Goal: Task Accomplishment & Management: Manage account settings

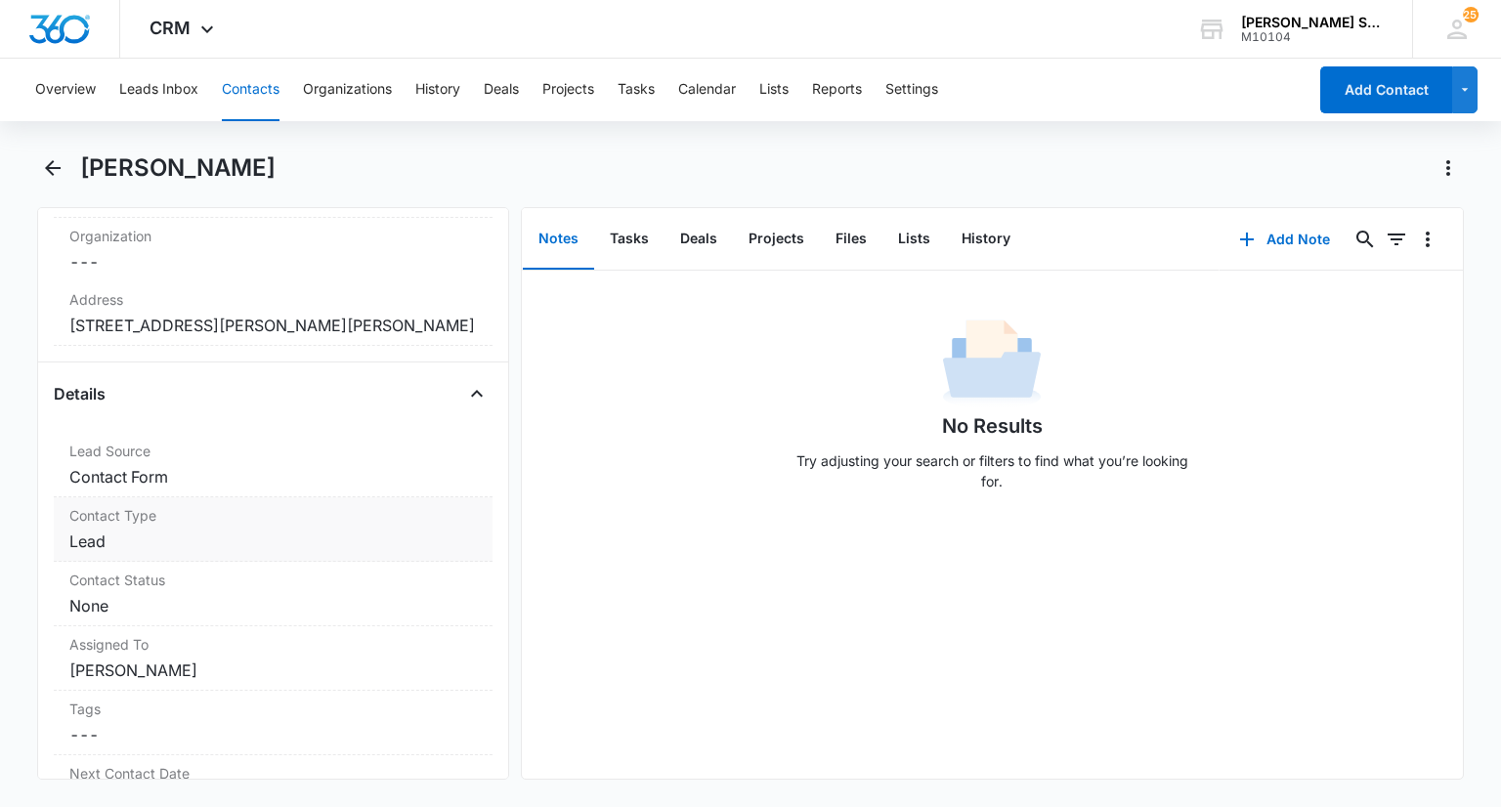
scroll to position [391, 0]
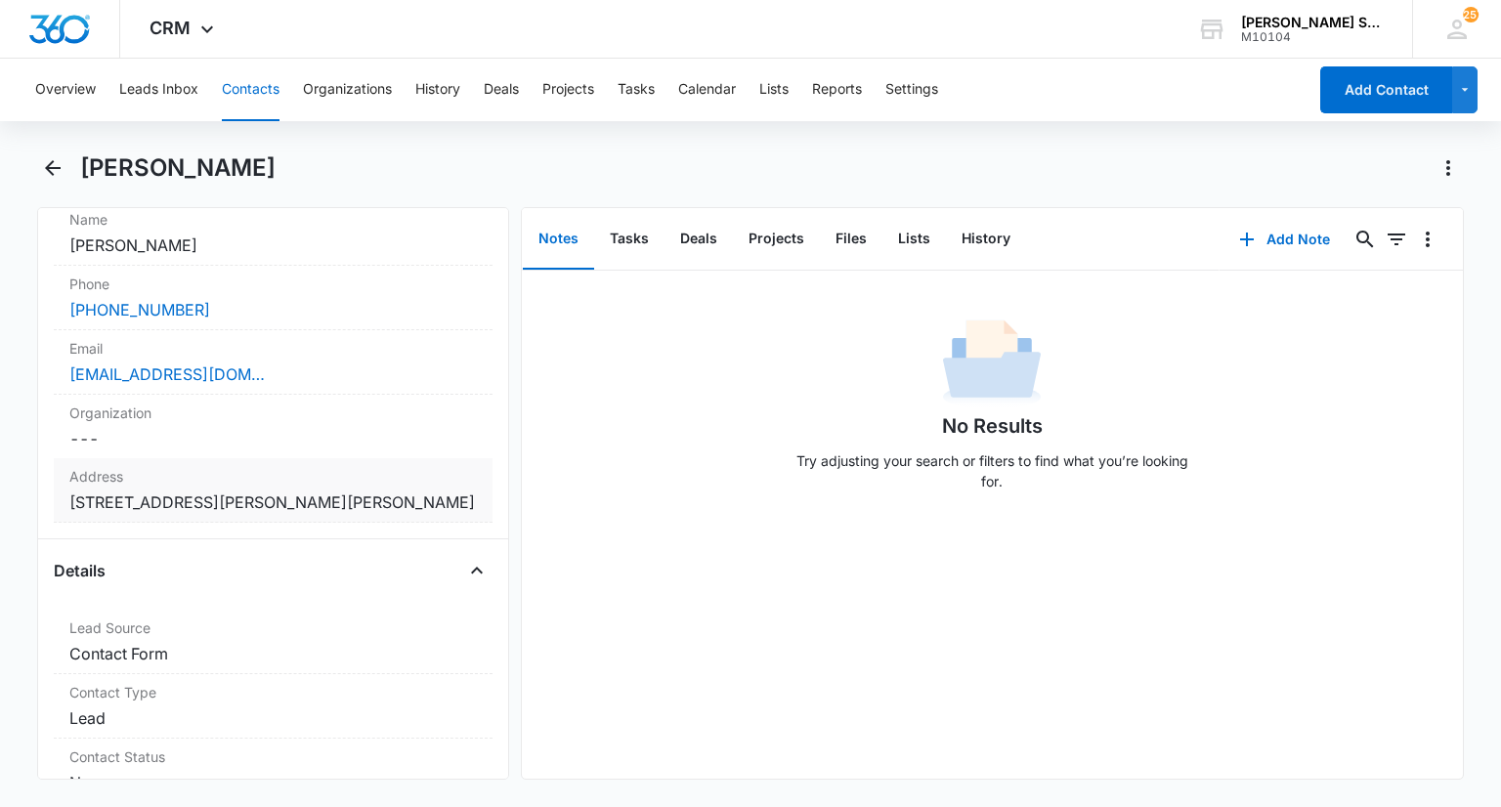
click at [255, 480] on label "Address" at bounding box center [272, 476] width 406 height 21
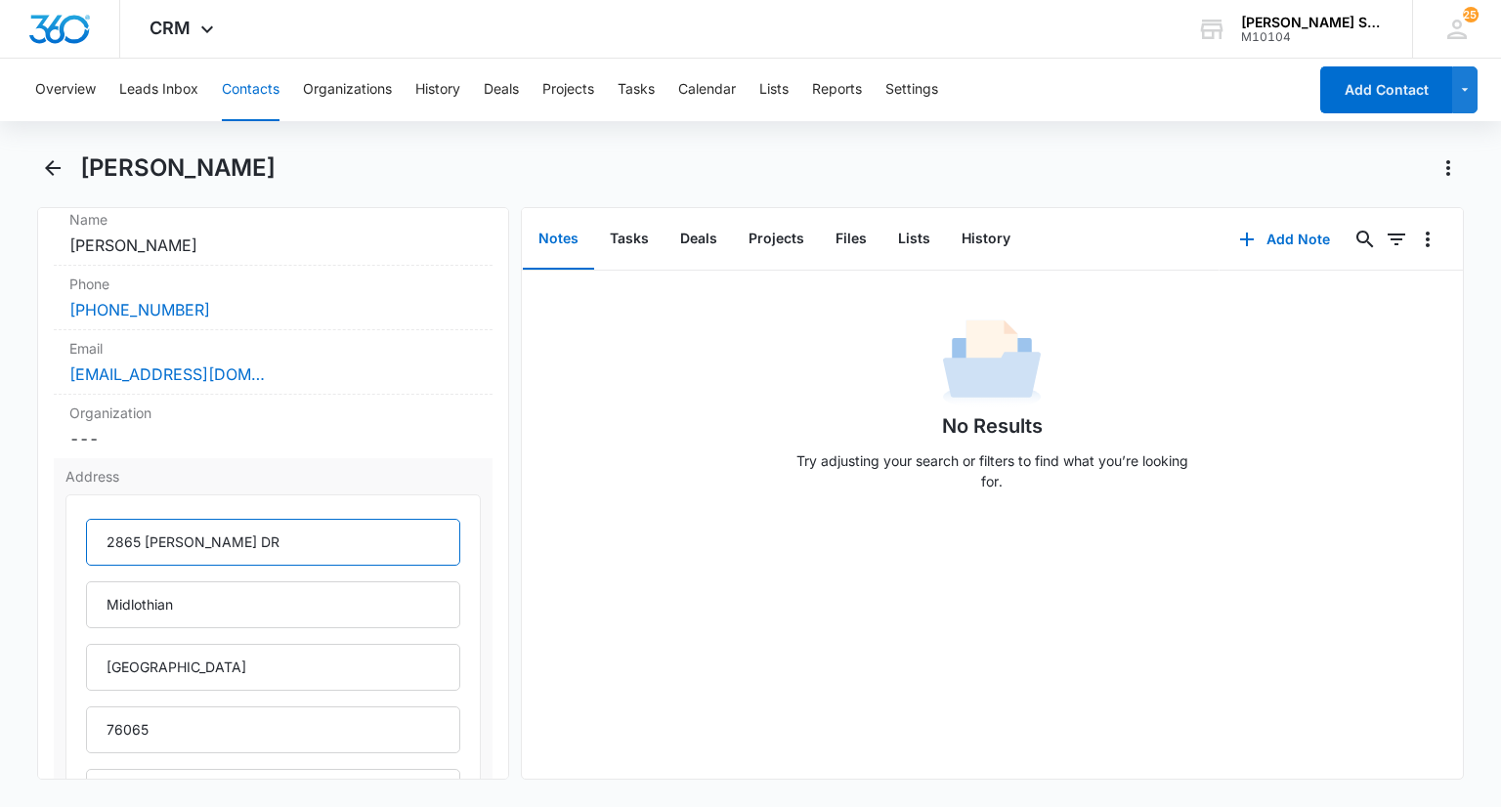
drag, startPoint x: 269, startPoint y: 523, endPoint x: 90, endPoint y: 520, distance: 178.8
click at [90, 520] on input "2865 SHANE DR" at bounding box center [272, 542] width 373 height 47
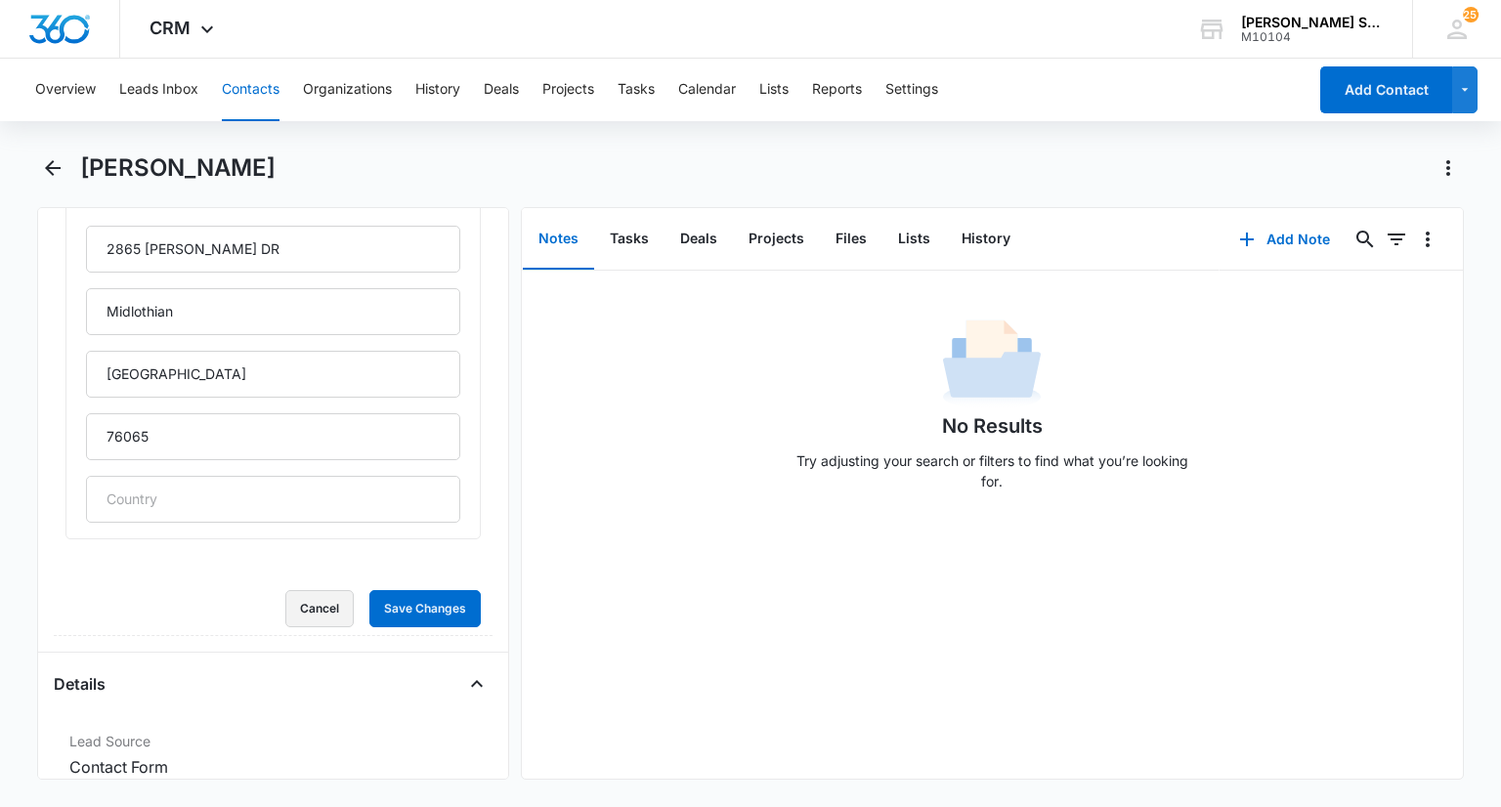
click at [321, 607] on button "Cancel" at bounding box center [319, 608] width 68 height 37
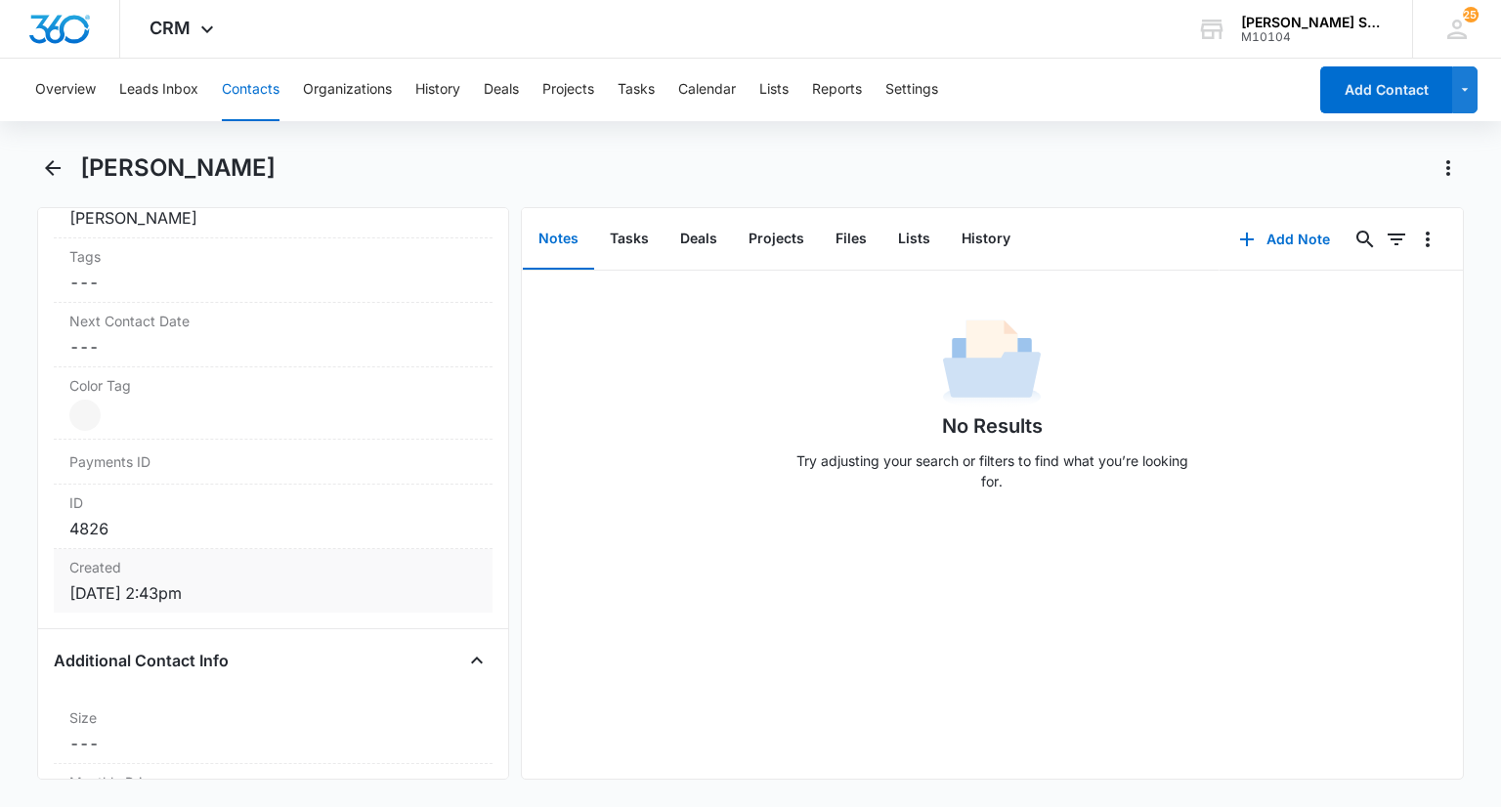
scroll to position [1161, 0]
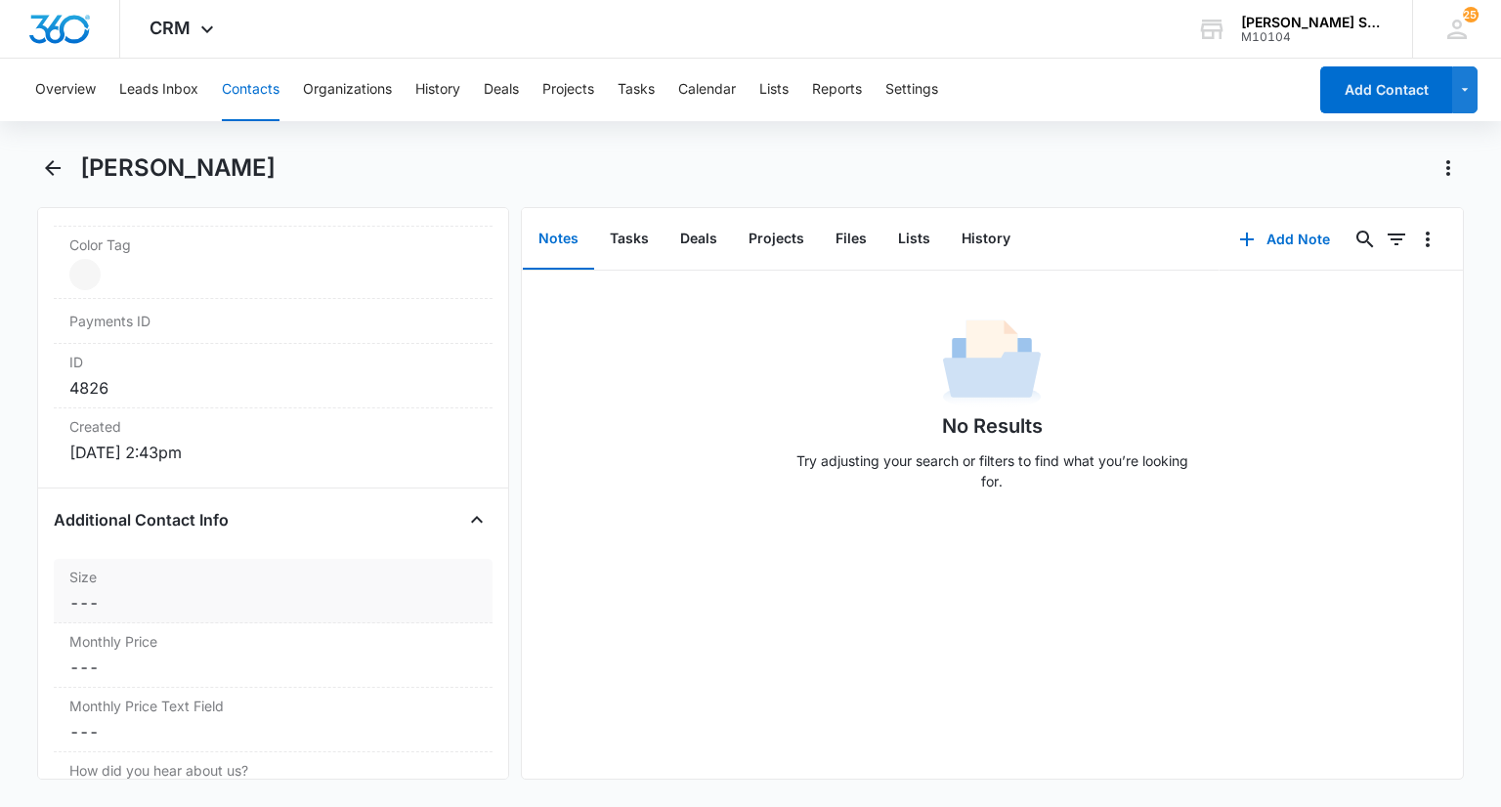
click at [148, 583] on div "Size Cancel Save Changes ---" at bounding box center [273, 591] width 438 height 64
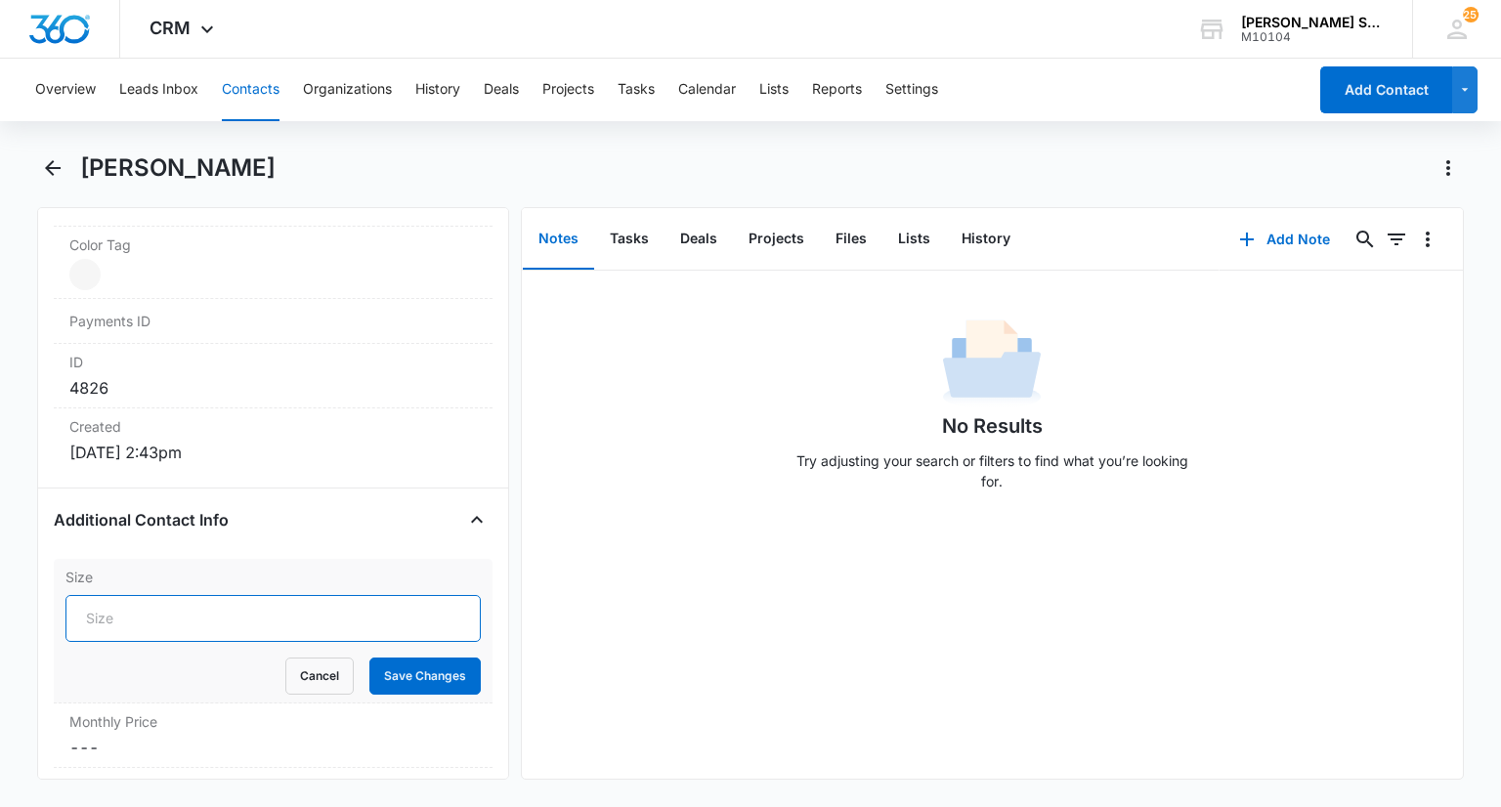
click at [145, 616] on input "Size" at bounding box center [272, 618] width 414 height 47
type input "3"
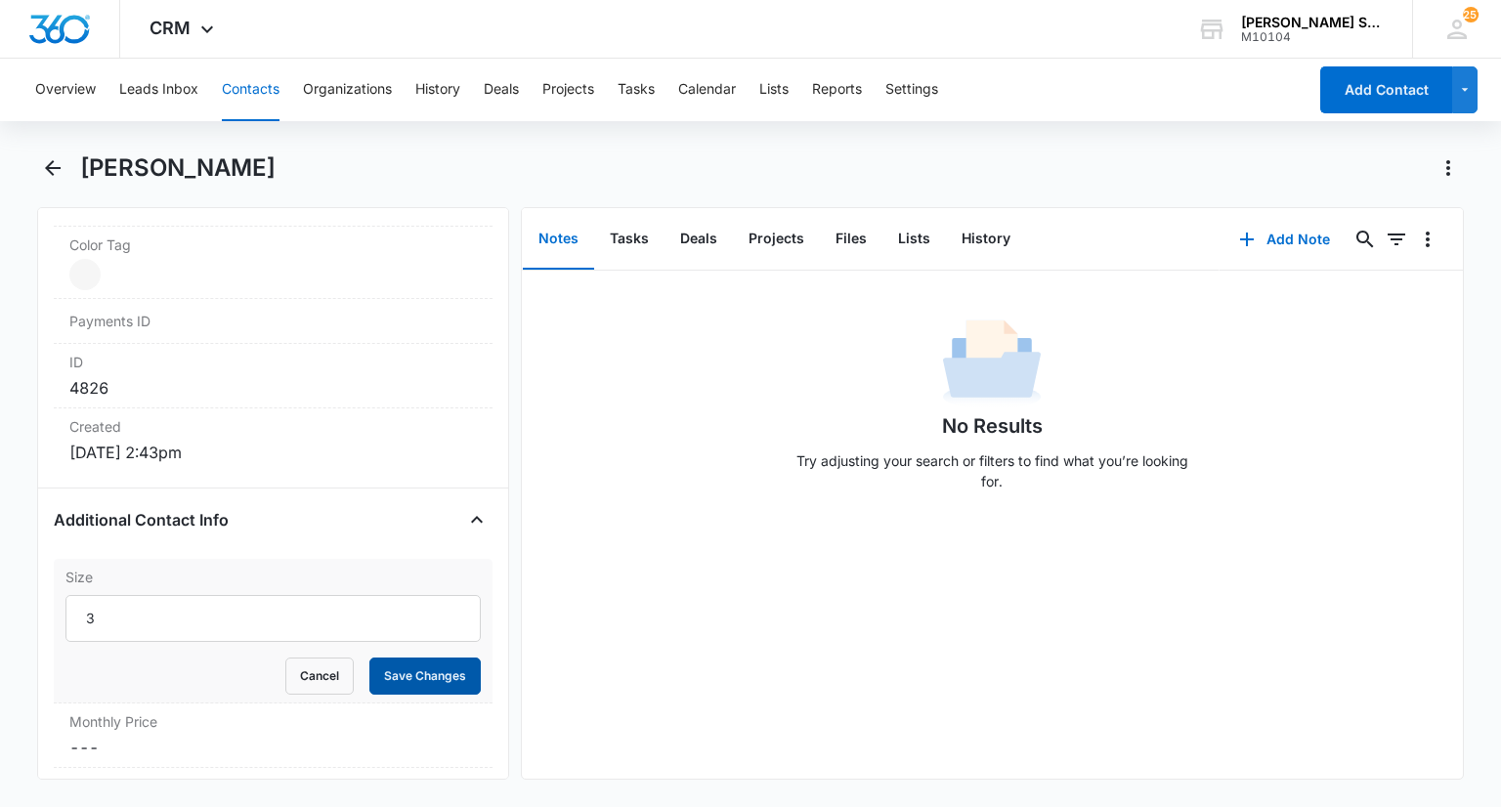
click at [425, 675] on button "Save Changes" at bounding box center [424, 675] width 111 height 37
click at [170, 656] on dd "Cancel Save Changes ---" at bounding box center [272, 667] width 406 height 23
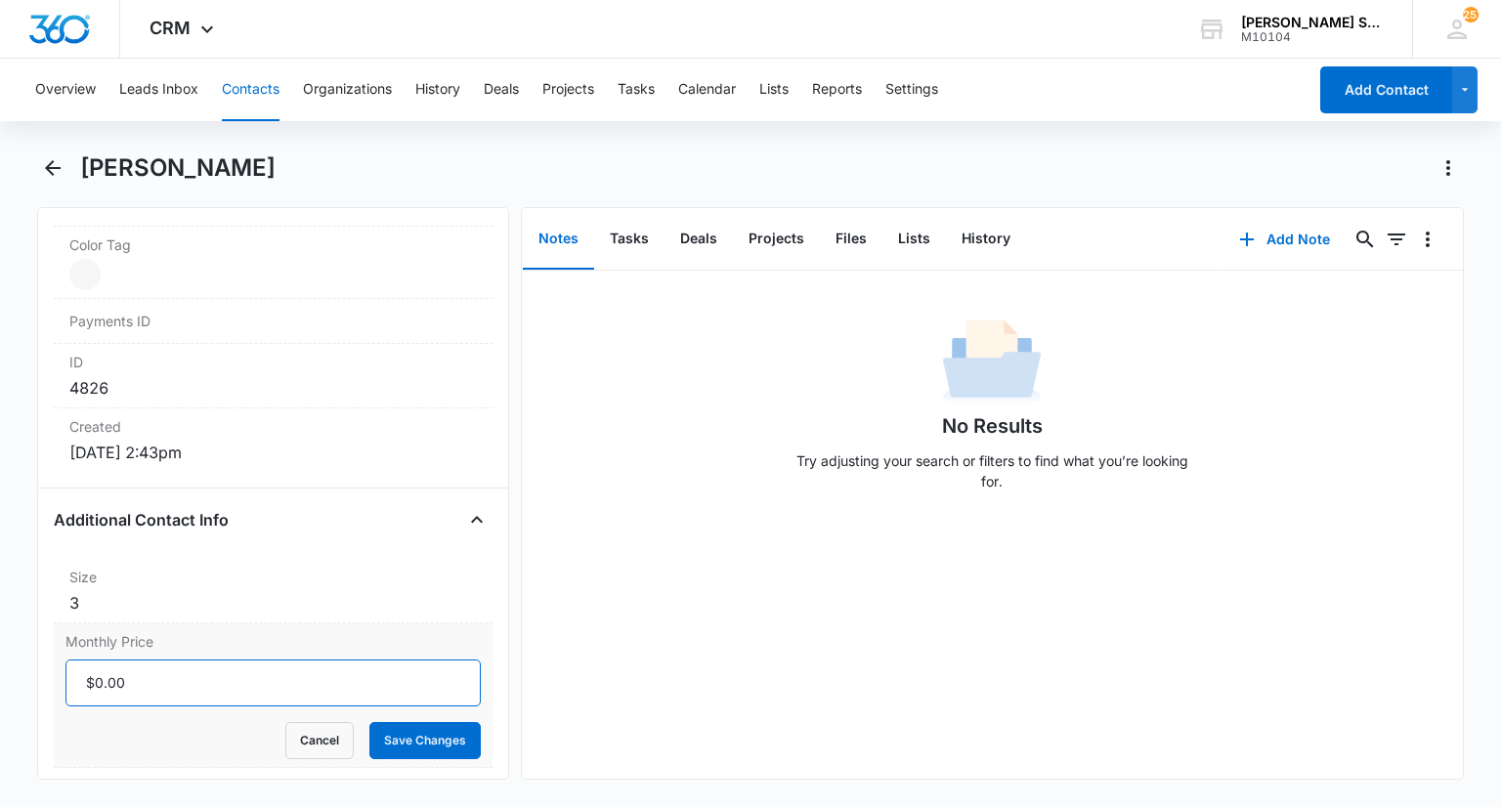
click at [145, 672] on input "Monthly Price" at bounding box center [272, 682] width 414 height 47
type input "$55.20"
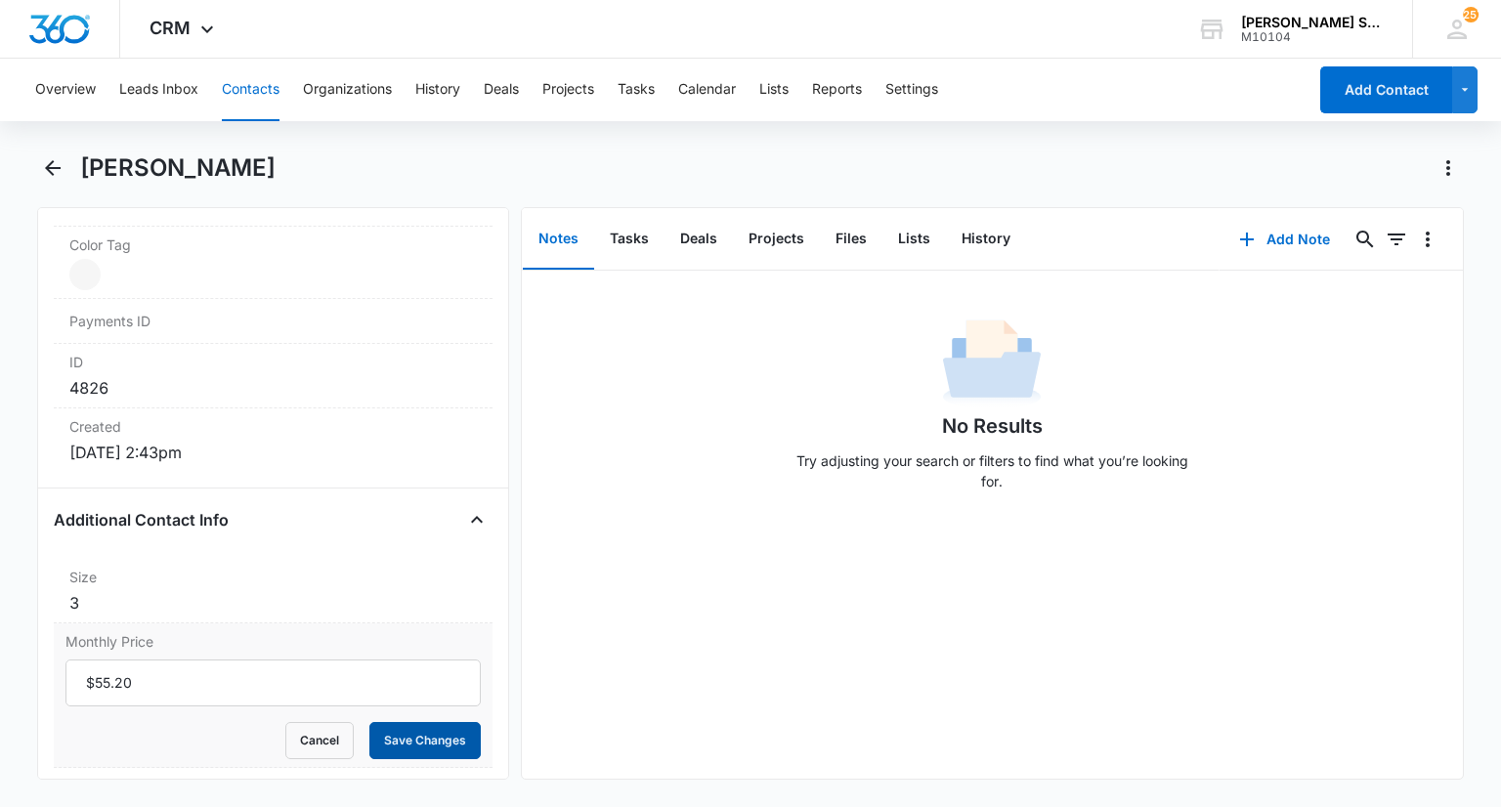
click at [394, 739] on button "Save Changes" at bounding box center [424, 740] width 111 height 37
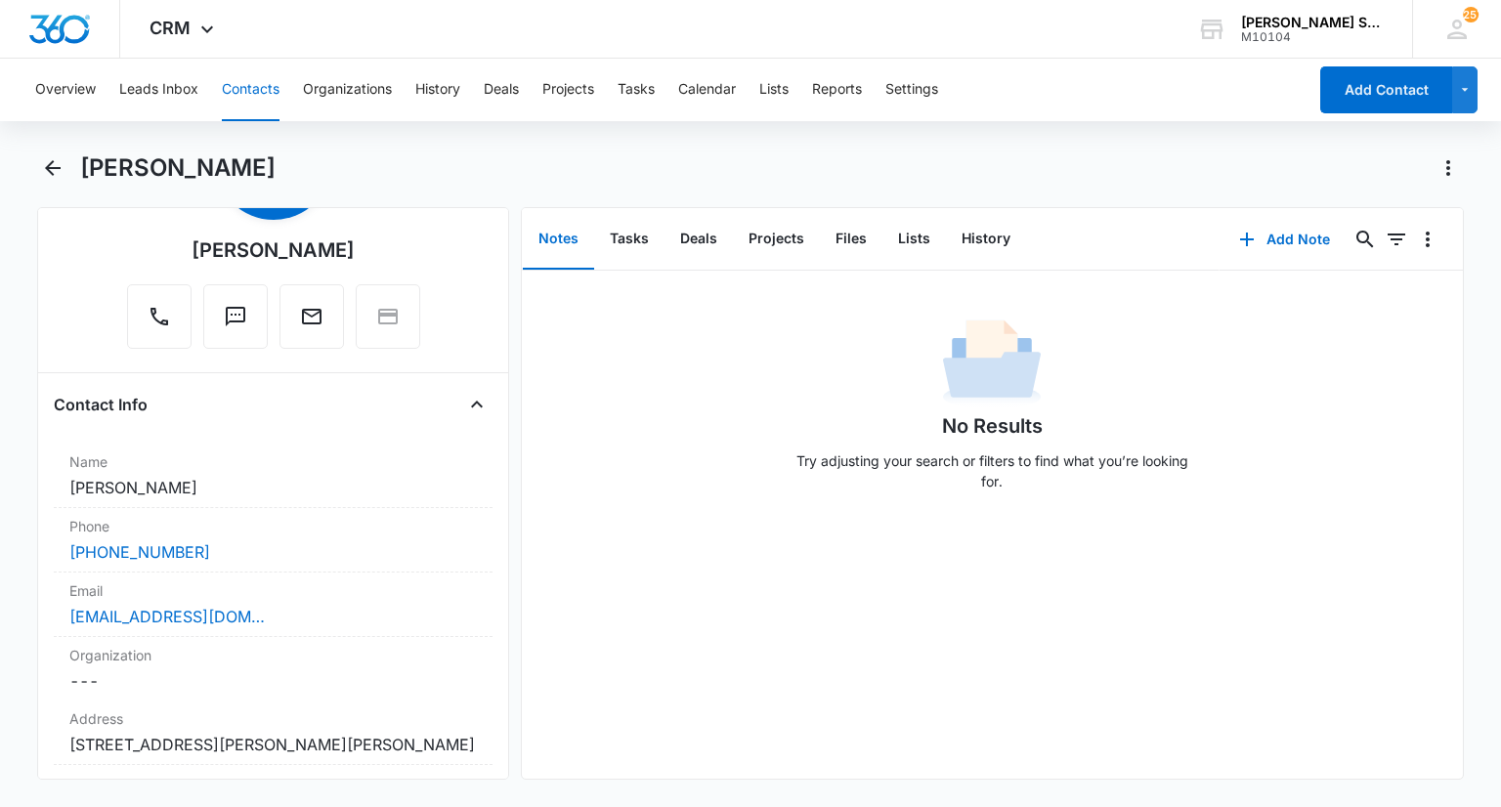
scroll to position [98, 0]
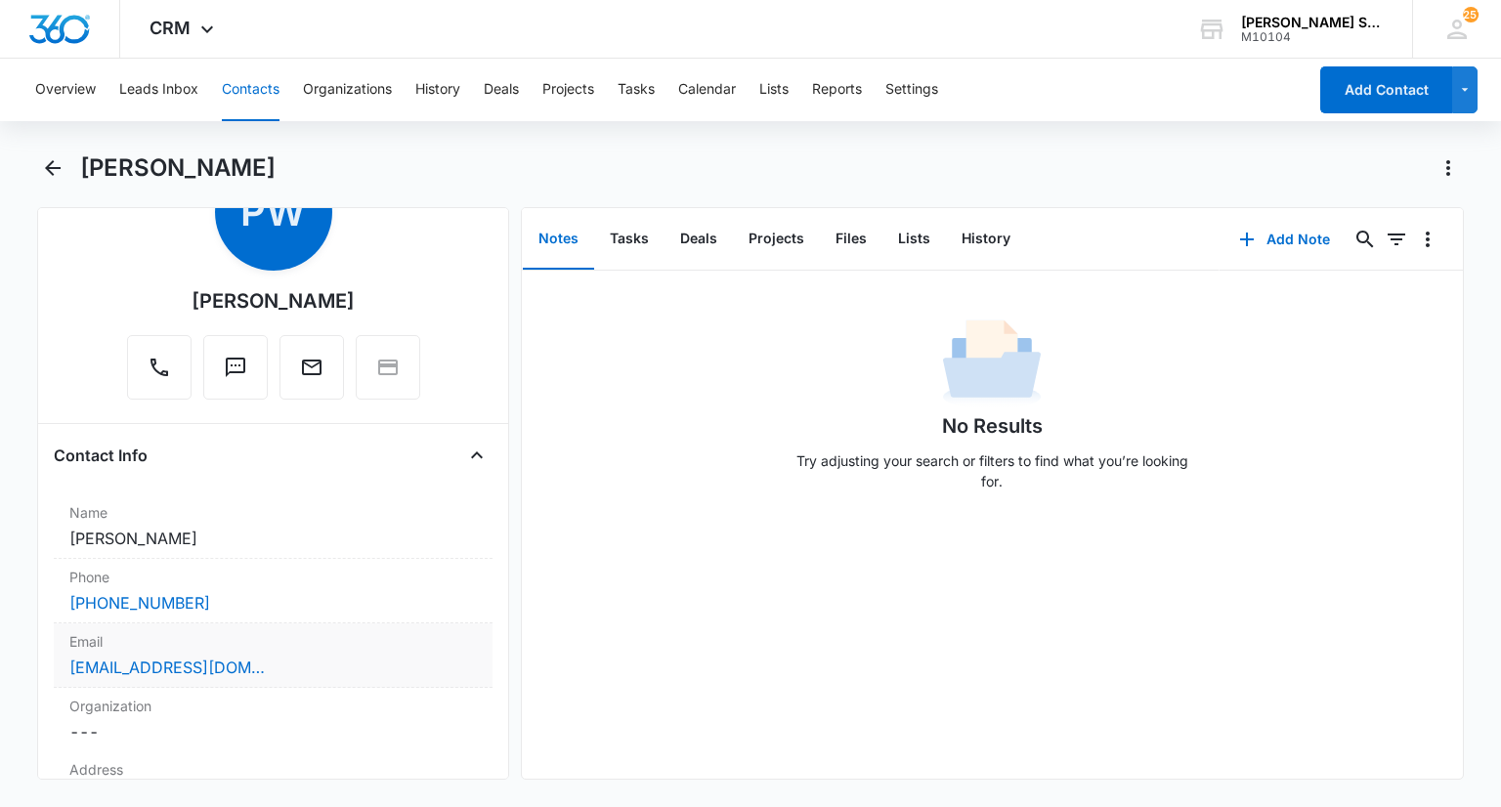
click at [277, 636] on label "Email" at bounding box center [272, 641] width 406 height 21
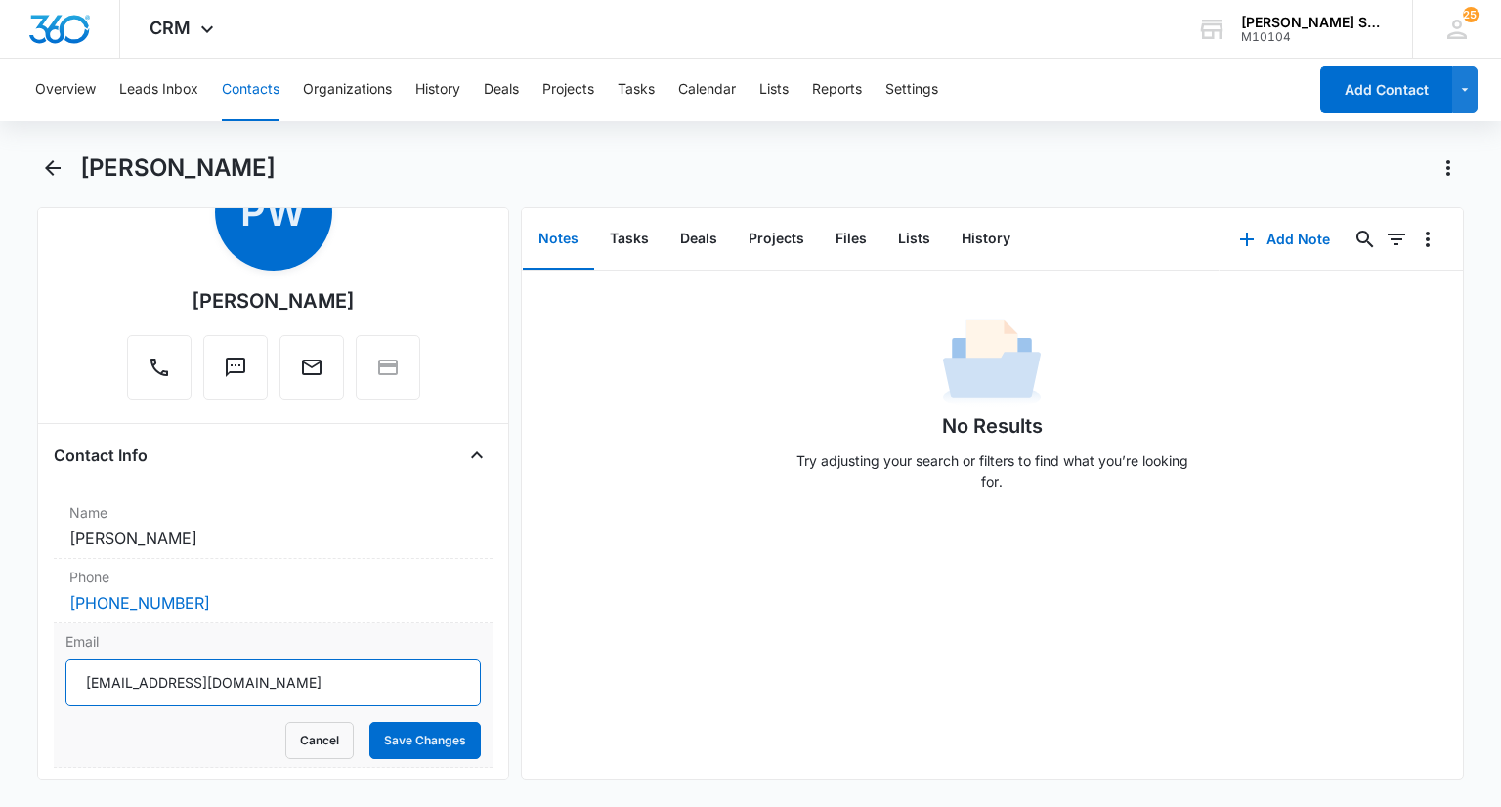
drag, startPoint x: 295, startPoint y: 660, endPoint x: 63, endPoint y: 659, distance: 232.5
click at [63, 659] on div "Email paulward1024@gmail.com Cancel Save Changes" at bounding box center [273, 695] width 438 height 145
drag, startPoint x: 285, startPoint y: 725, endPoint x: 275, endPoint y: 699, distance: 27.6
click at [285, 726] on button "Cancel" at bounding box center [319, 740] width 68 height 37
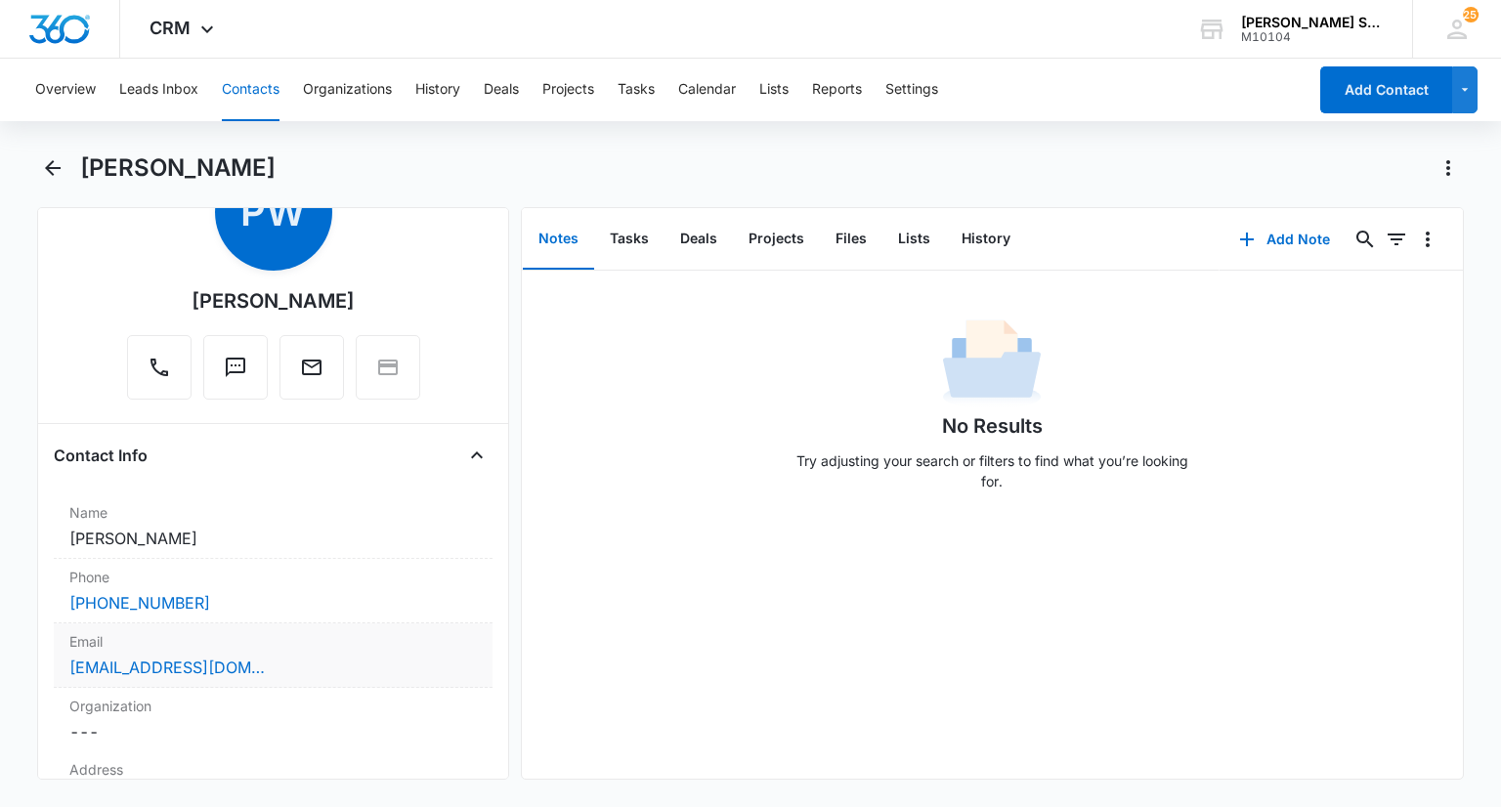
click at [276, 652] on div "Email Cancel Save Changes paulward1024@gmail.com" at bounding box center [273, 655] width 438 height 64
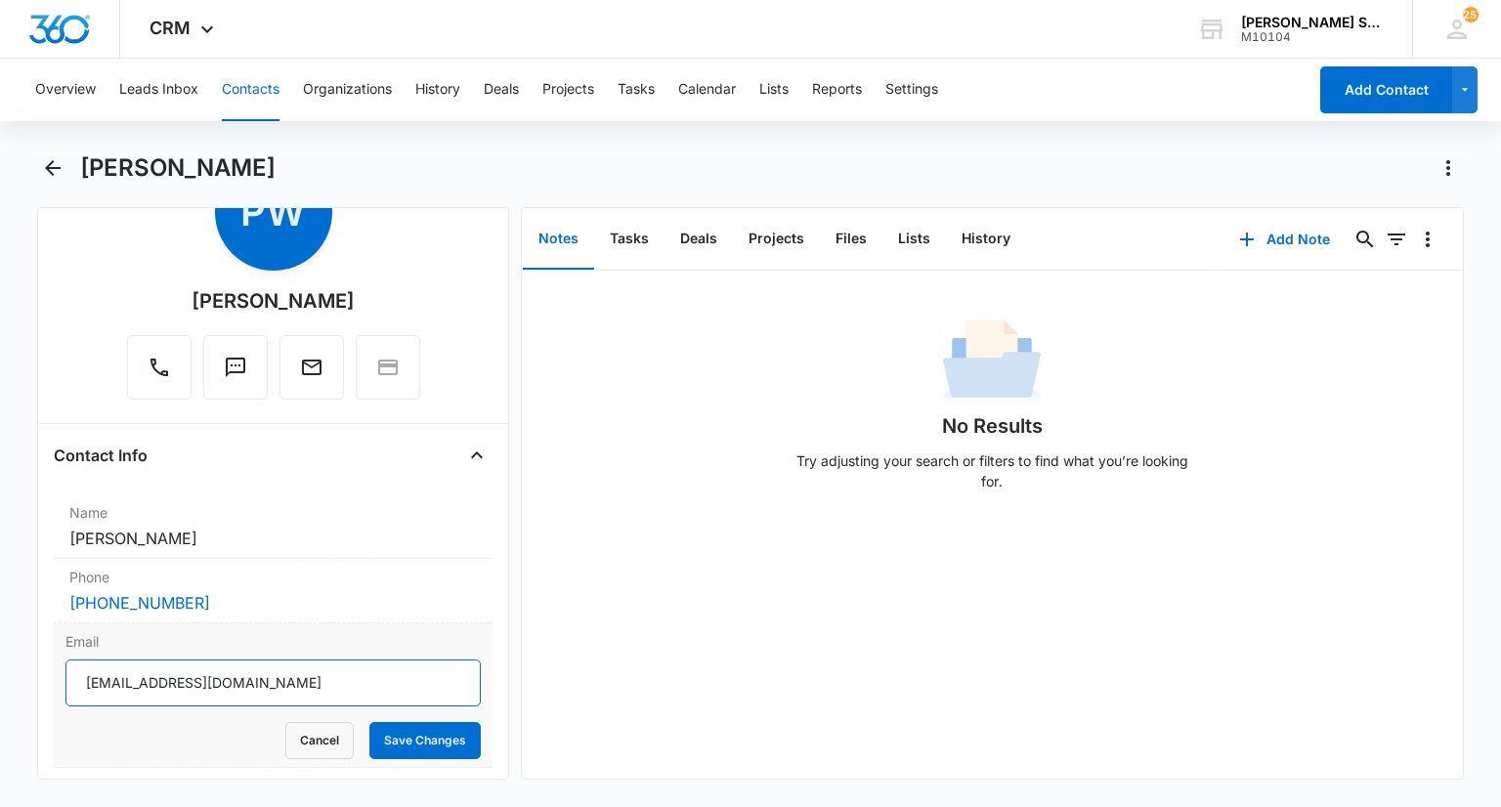
drag, startPoint x: 281, startPoint y: 677, endPoint x: 81, endPoint y: 669, distance: 200.4
click at [81, 669] on input "paulward1024@gmail.com" at bounding box center [272, 682] width 414 height 47
drag, startPoint x: 296, startPoint y: 745, endPoint x: 205, endPoint y: 453, distance: 305.9
click at [296, 744] on button "Cancel" at bounding box center [319, 740] width 68 height 37
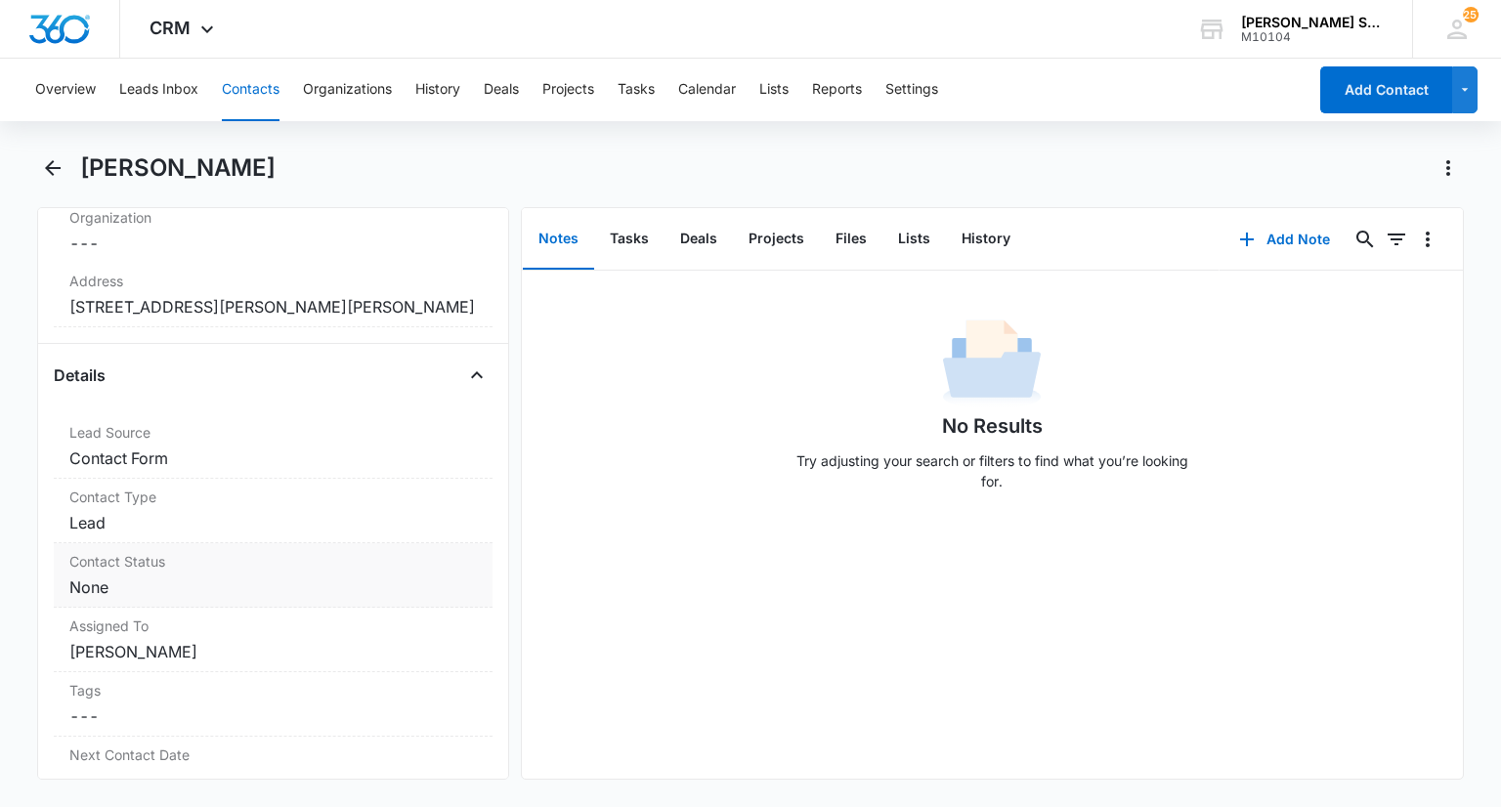
scroll to position [684, 0]
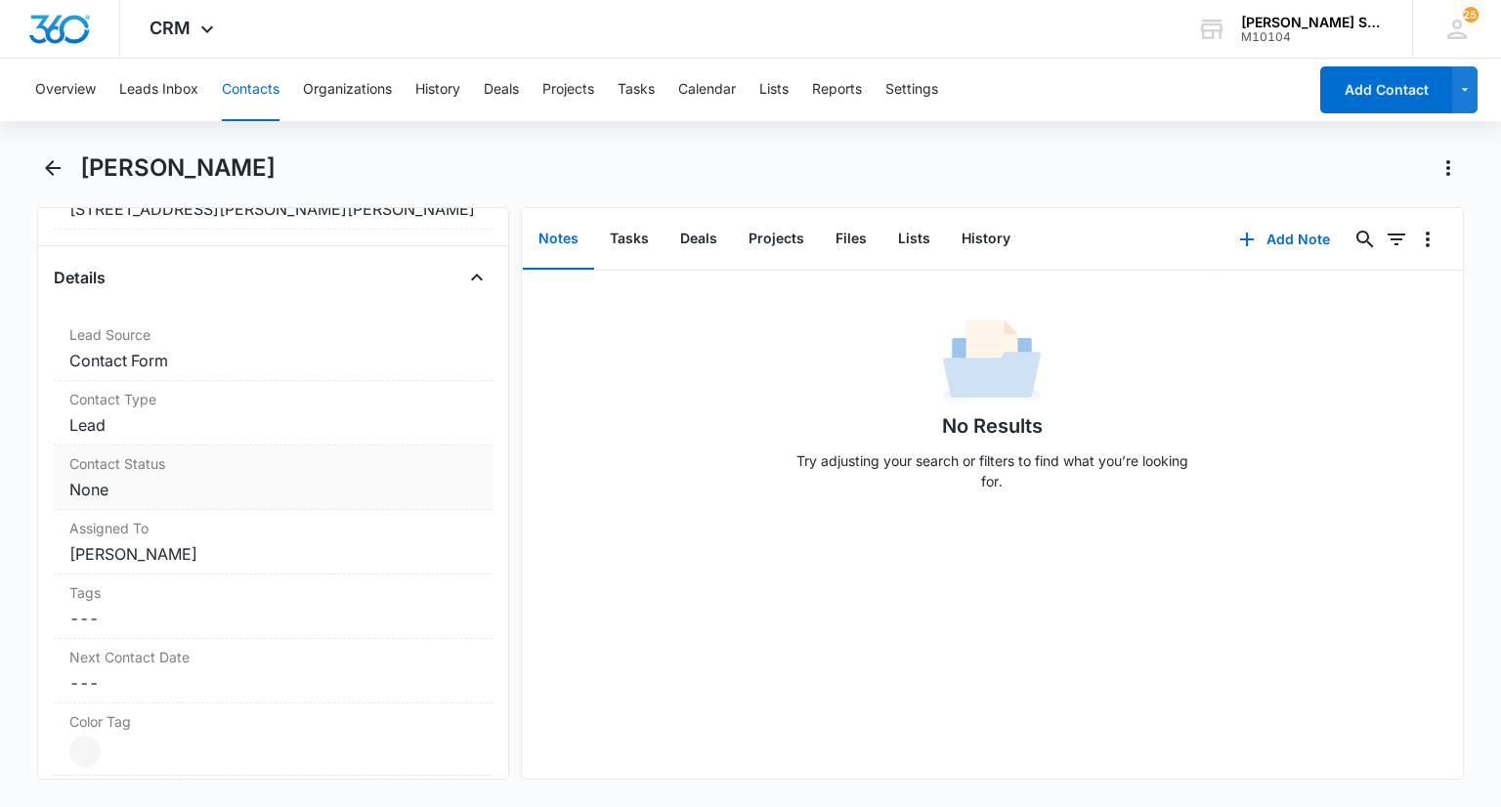
click at [182, 480] on dd "Cancel Save Changes None" at bounding box center [272, 489] width 406 height 23
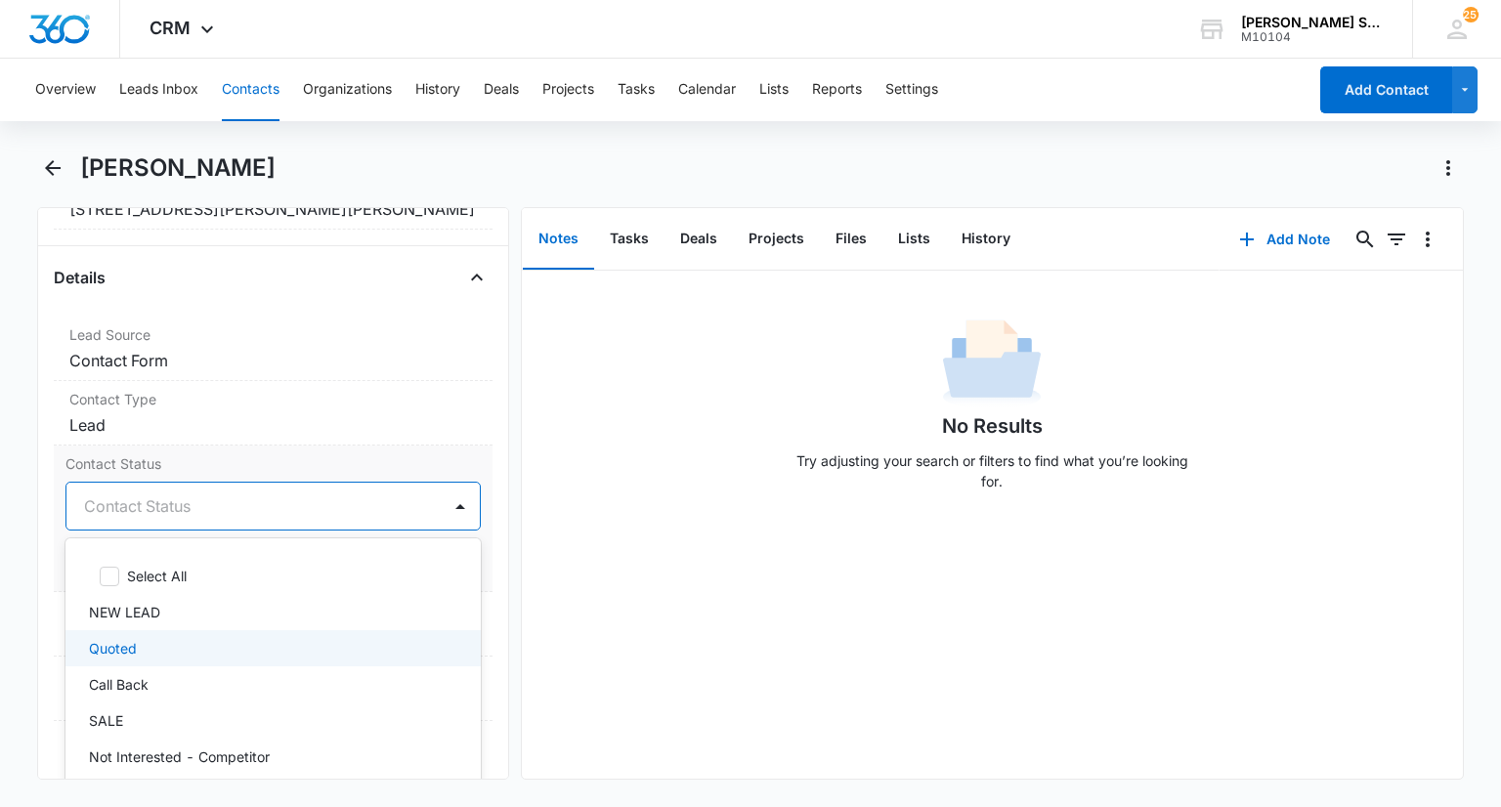
click at [145, 648] on div "Quoted" at bounding box center [270, 648] width 363 height 21
click at [445, 497] on div at bounding box center [460, 505] width 31 height 31
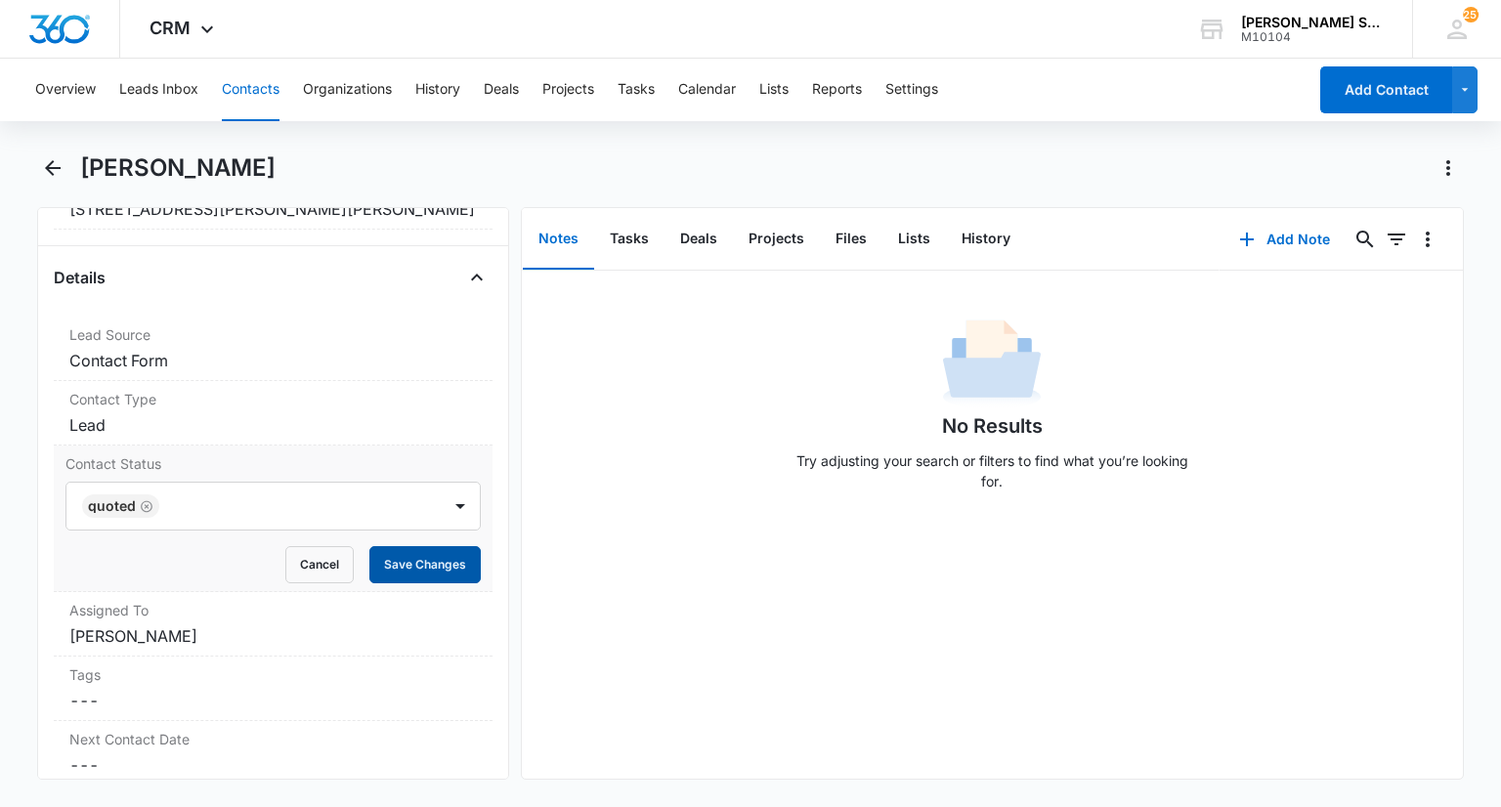
click at [436, 557] on button "Save Changes" at bounding box center [424, 564] width 111 height 37
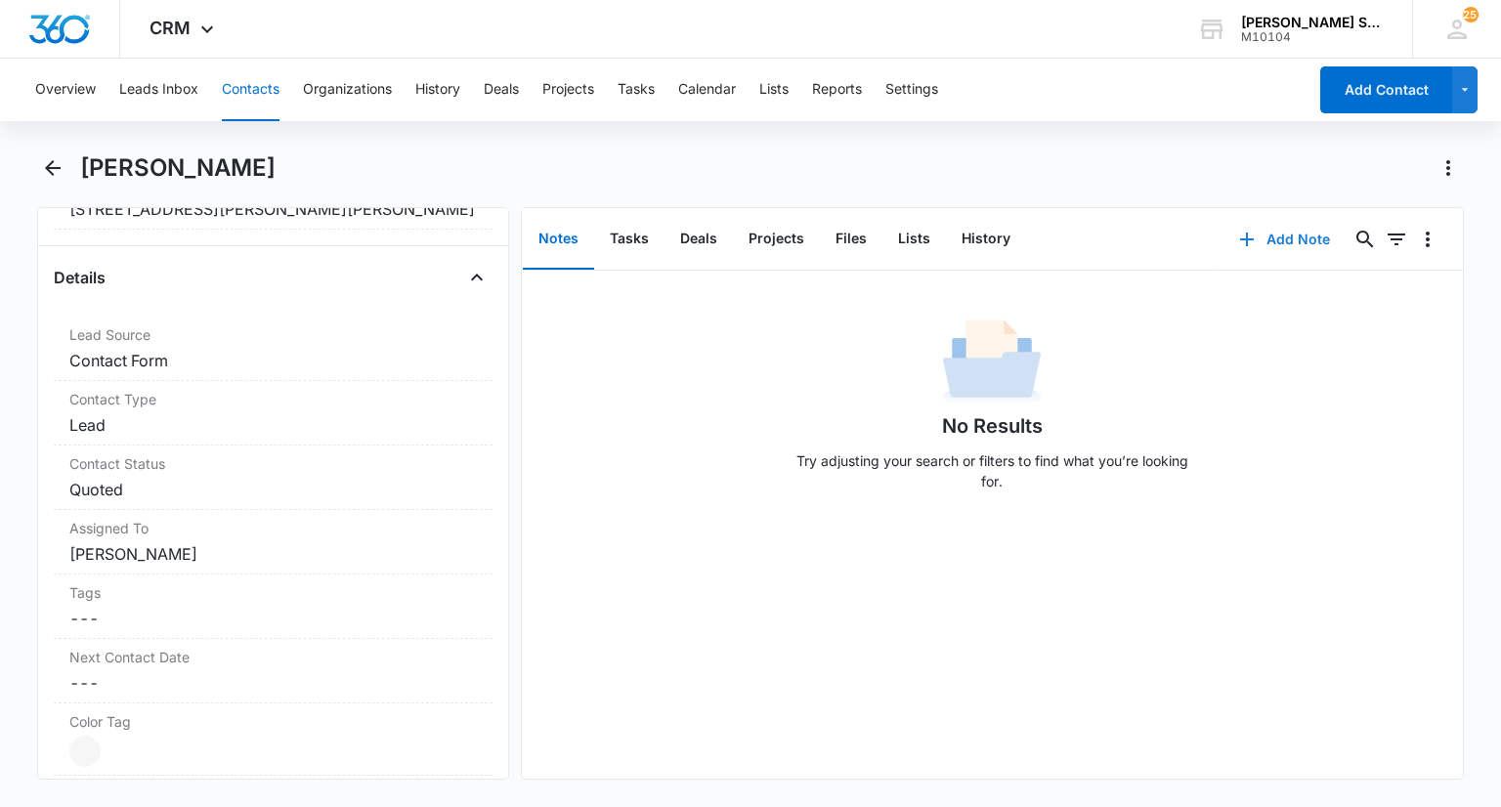
click at [1256, 237] on button "Add Note" at bounding box center [1284, 239] width 130 height 47
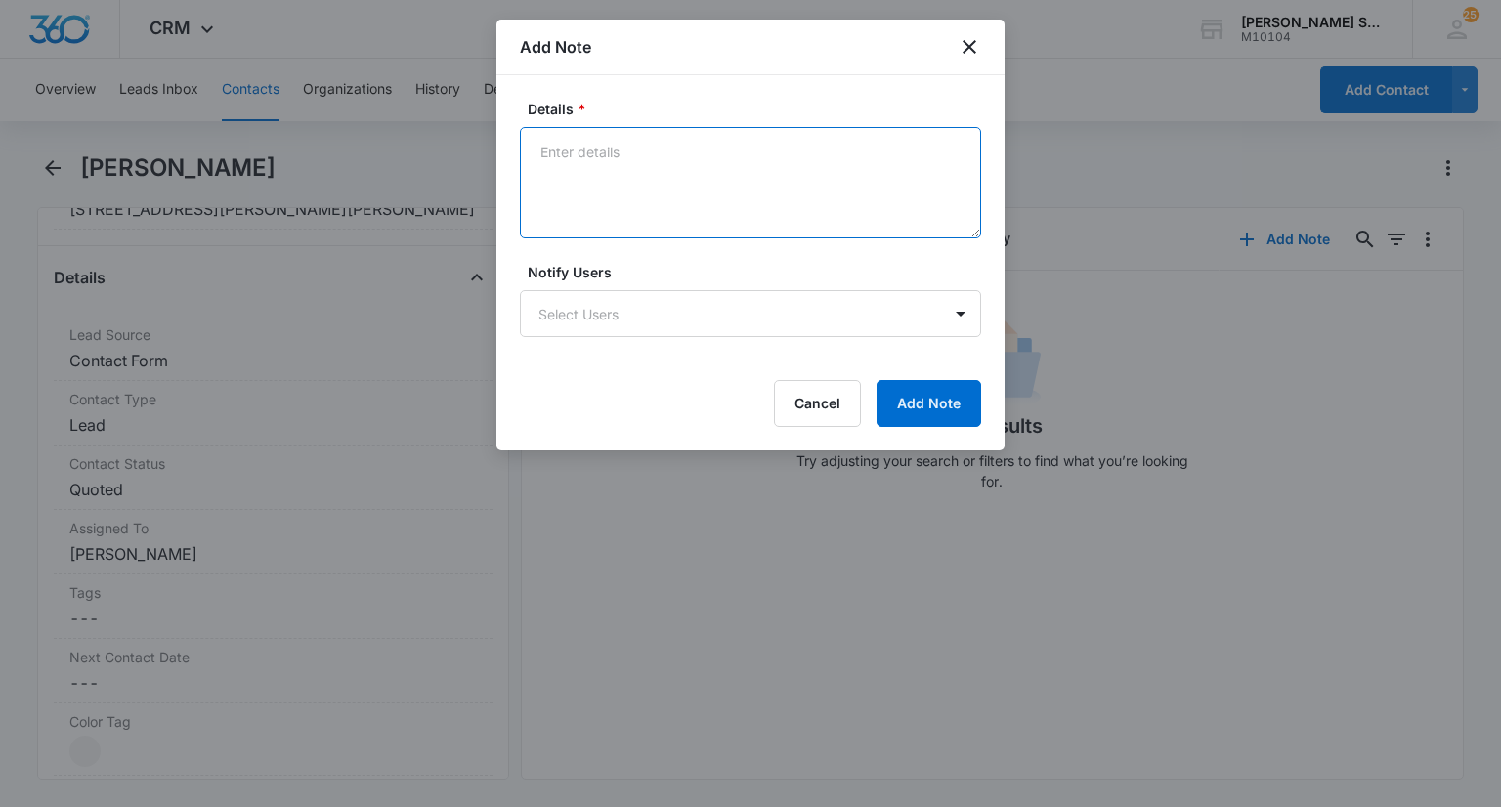
click at [689, 219] on textarea "Details *" at bounding box center [750, 182] width 461 height 111
type textarea "vb4 69 wants mowing only but sent him a quote via email"
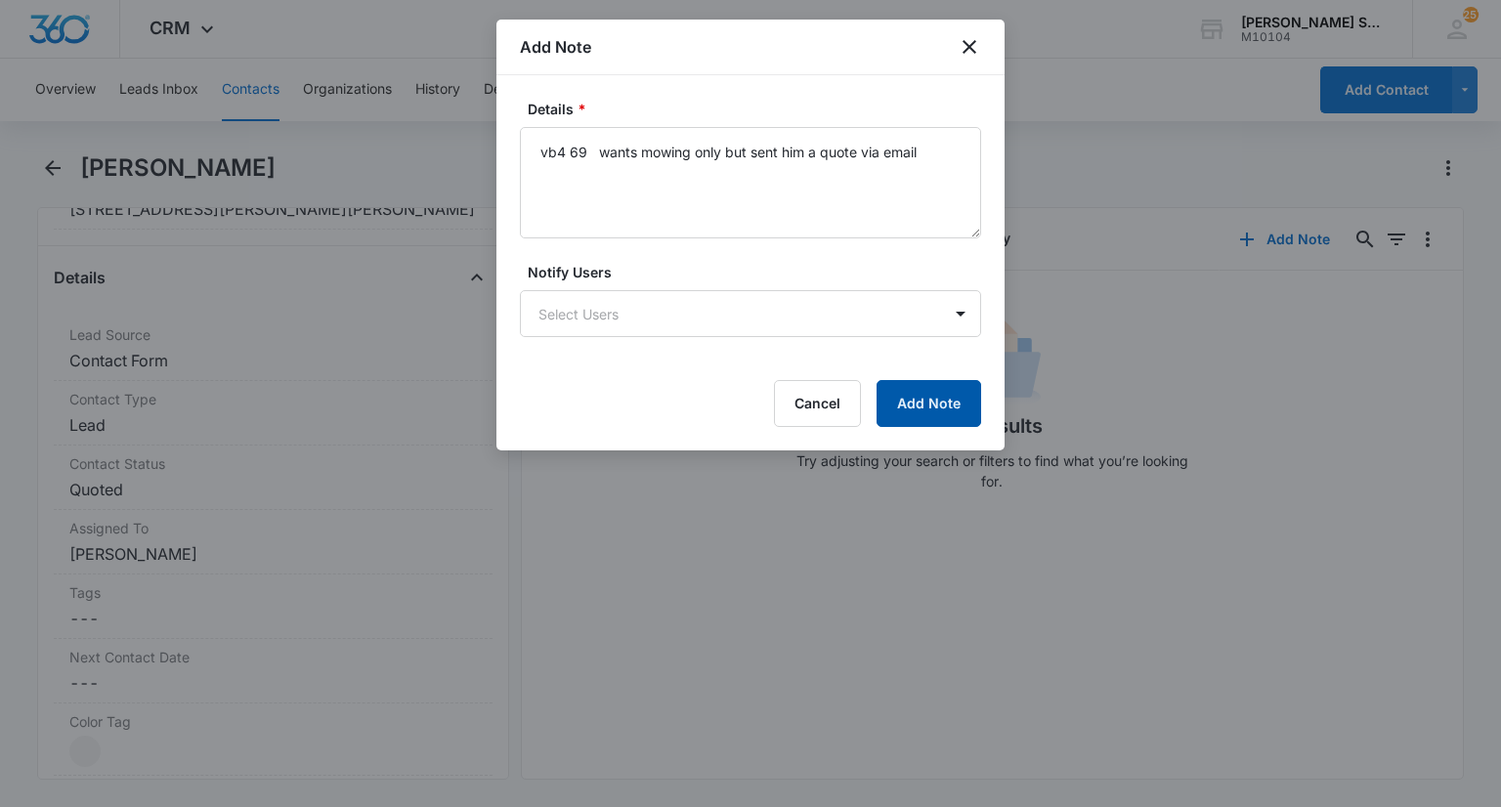
click at [977, 419] on button "Add Note" at bounding box center [928, 403] width 105 height 47
